Goal: Check status: Check status

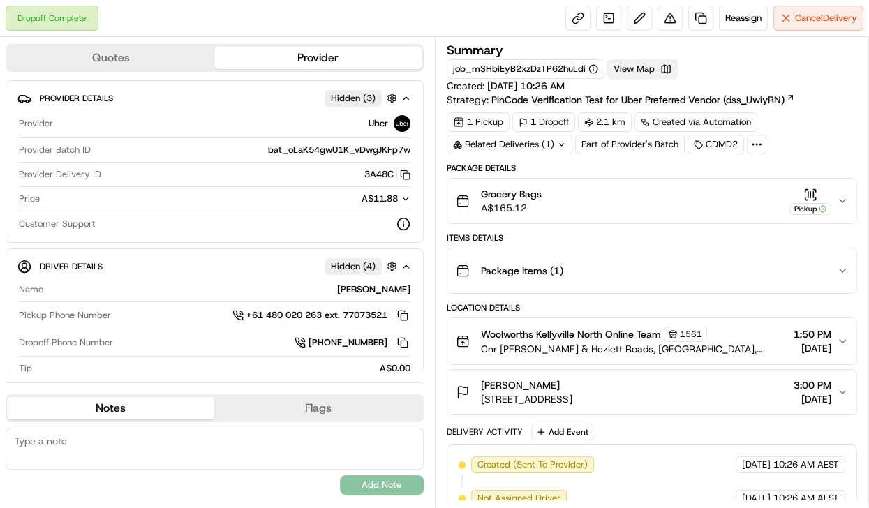
click at [639, 73] on button "View Map" at bounding box center [642, 69] width 70 height 20
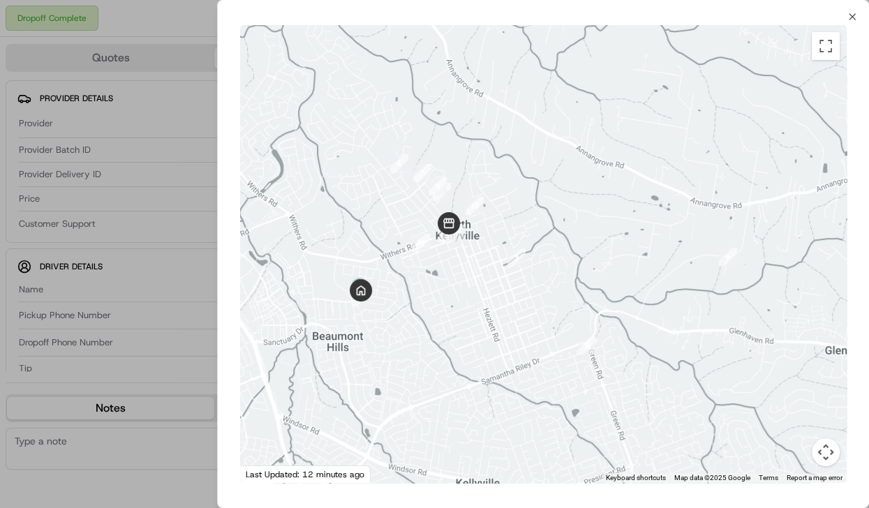
click at [843, 13] on div "Close ← Move left → Move right ↑ Move up ↓ Move down + Zoom in - Zoom out Home …" at bounding box center [543, 254] width 652 height 508
click at [847, 15] on icon "button" at bounding box center [852, 16] width 11 height 11
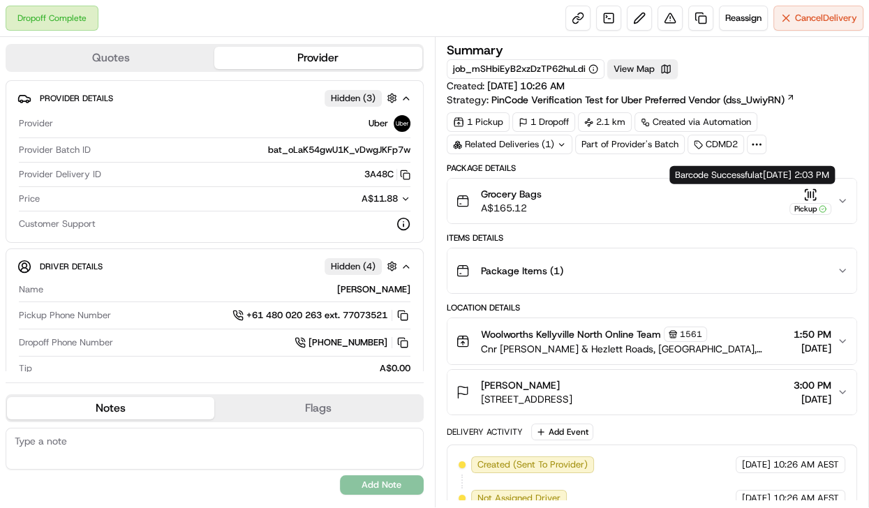
click at [807, 198] on icon "button" at bounding box center [810, 195] width 14 height 14
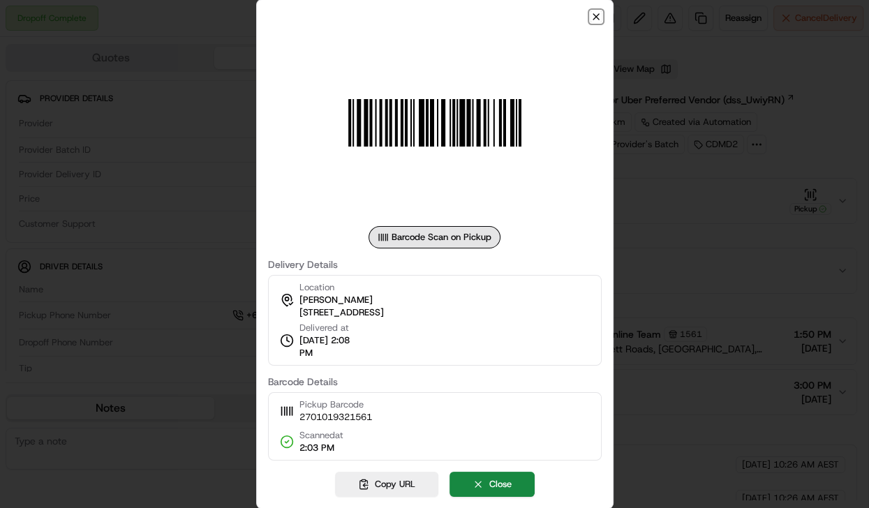
click at [600, 19] on icon "button" at bounding box center [595, 16] width 11 height 11
